Goal: Download file/media

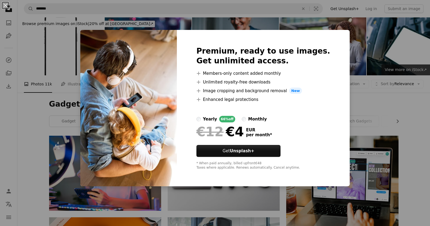
scroll to position [674, 0]
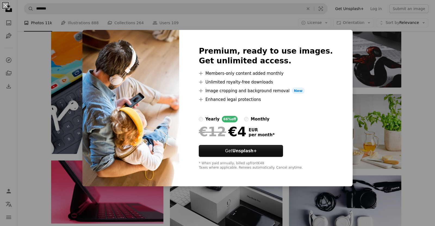
click at [430, 122] on html "A X shape Unsplash uses cookies and similar technologies to secure our site, pr…" at bounding box center [217, 168] width 435 height 1685
click at [410, 103] on div "An X shape Premium, ready to use images. Get unlimited access. A plus sign Memb…" at bounding box center [217, 113] width 435 height 226
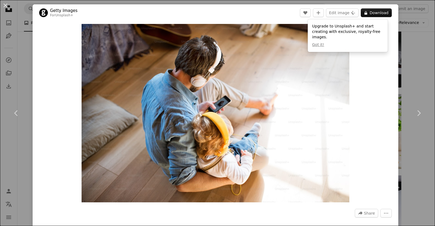
click at [375, 91] on div "Zoom in" at bounding box center [215, 113] width 365 height 184
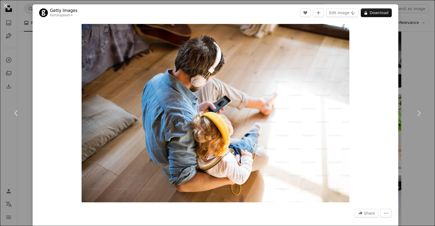
click at [46, 148] on div "Zoom in" at bounding box center [215, 113] width 365 height 184
click at [401, 77] on div "An X shape Chevron left Chevron right Getty Images For Unsplash+ A heart A plus…" at bounding box center [217, 113] width 435 height 226
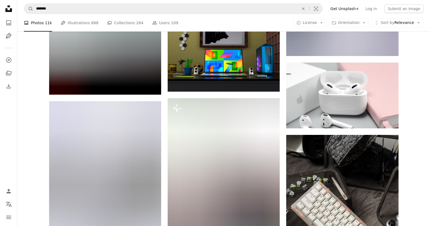
scroll to position [3471, 0]
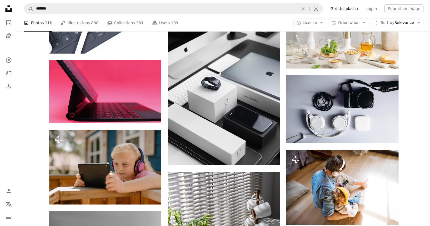
scroll to position [0, 0]
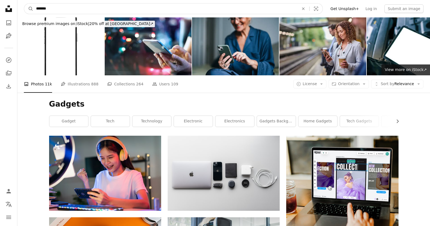
click at [61, 10] on input "*******" at bounding box center [165, 9] width 264 height 10
type input "**********"
click button "A magnifying glass" at bounding box center [28, 9] width 9 height 10
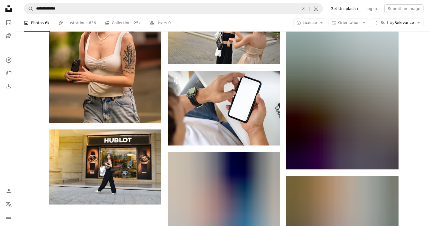
scroll to position [698, 0]
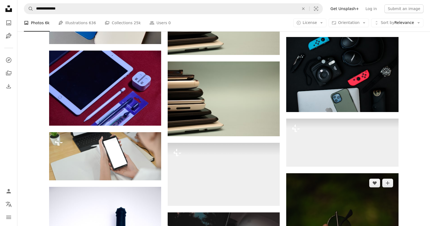
scroll to position [12160, 0]
